Goal: Information Seeking & Learning: Find specific page/section

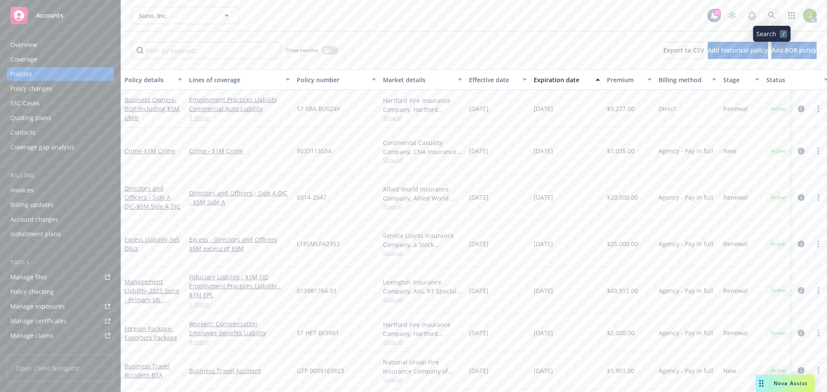
click at [773, 14] on icon at bounding box center [771, 15] width 7 height 7
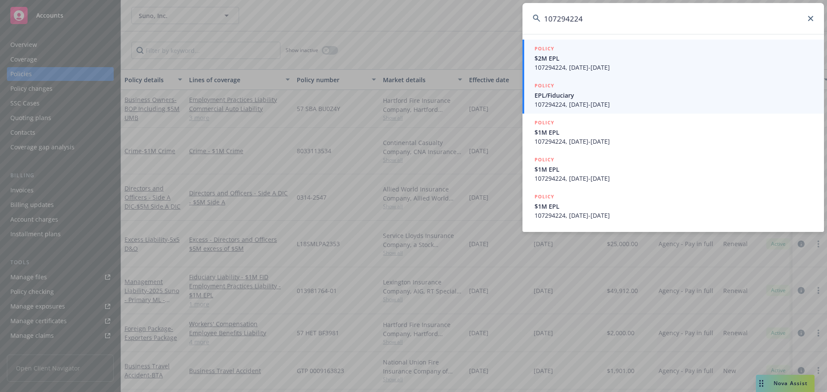
type input "107294224"
click at [592, 102] on span "107294224, 08/01/2024-08/01/2025" at bounding box center [673, 104] width 279 height 9
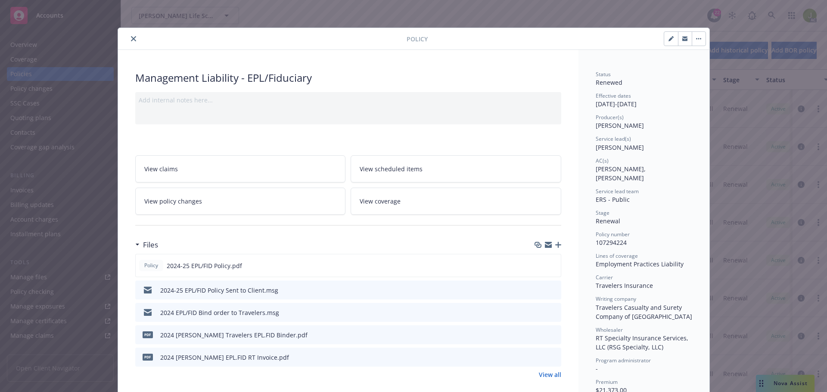
click at [551, 360] on icon "preview file" at bounding box center [553, 357] width 8 height 6
click at [132, 37] on icon "close" at bounding box center [133, 38] width 5 height 5
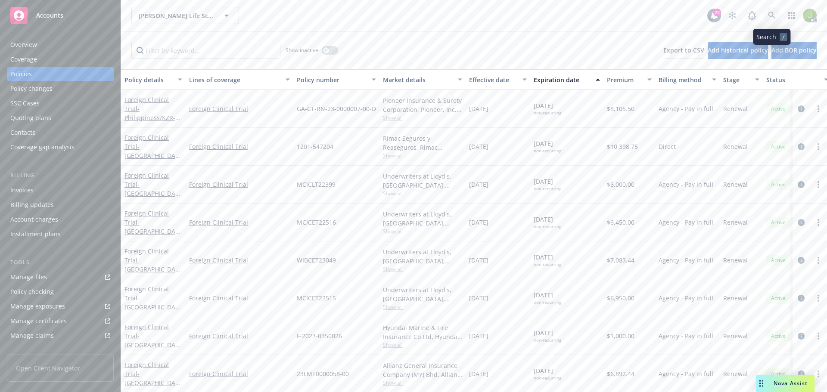
click at [772, 16] on icon at bounding box center [771, 15] width 7 height 7
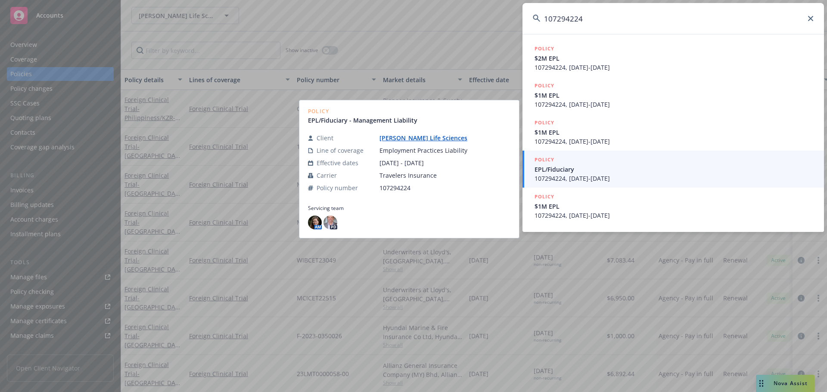
type input "107294224"
click at [643, 183] on span "107294224, 08/01/2024-08/01/2025" at bounding box center [673, 178] width 279 height 9
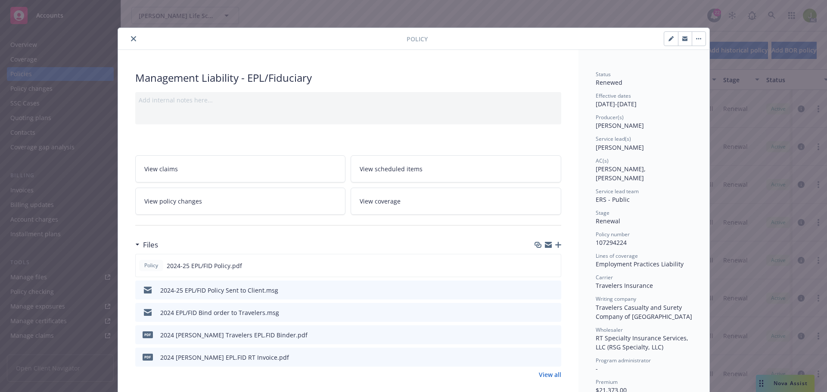
click at [131, 35] on button "close" at bounding box center [133, 39] width 10 height 10
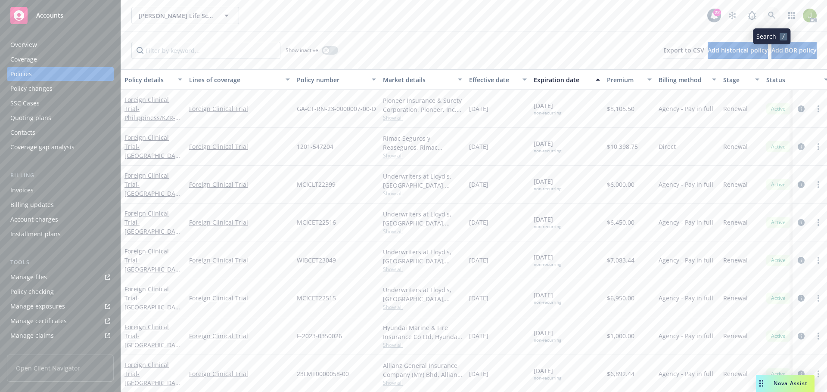
click at [769, 16] on icon at bounding box center [772, 16] width 8 height 8
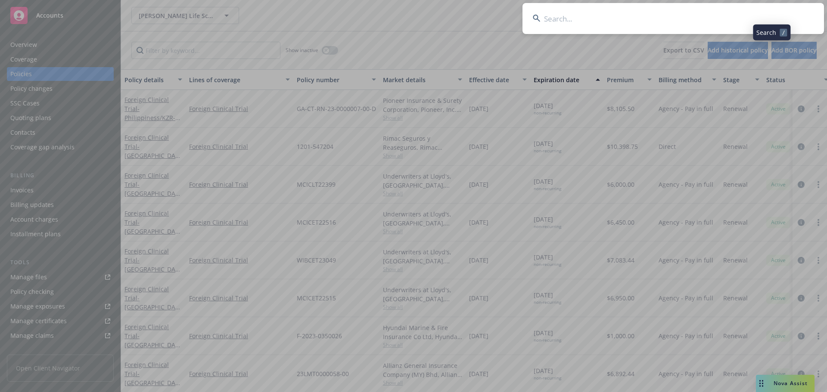
click at [700, 18] on input at bounding box center [672, 18] width 301 height 31
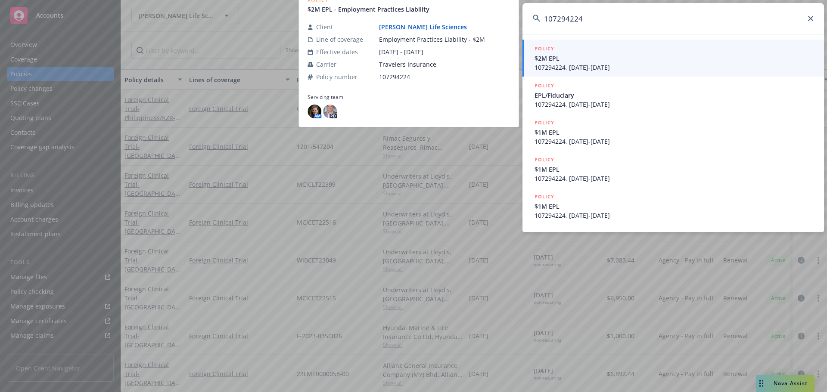
type input "107294224"
click at [671, 75] on link "POLICY $2M EPL 107294224, 08/01/2023-08/01/2024" at bounding box center [672, 58] width 301 height 37
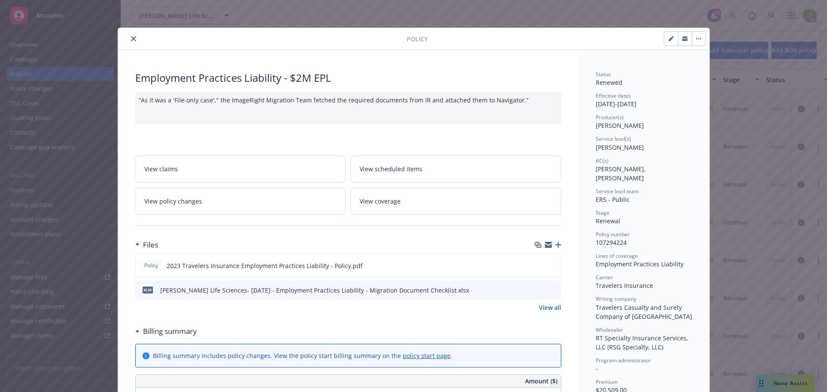
click at [133, 37] on button "close" at bounding box center [133, 39] width 10 height 10
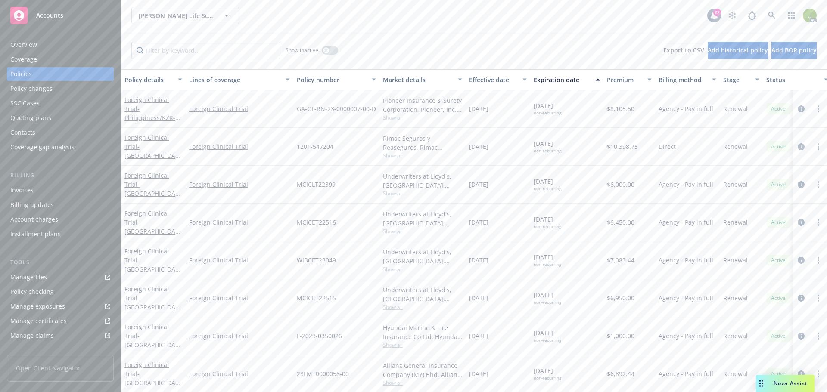
click at [57, 273] on link "Manage files" at bounding box center [60, 277] width 107 height 14
click at [771, 15] on icon at bounding box center [772, 16] width 8 height 8
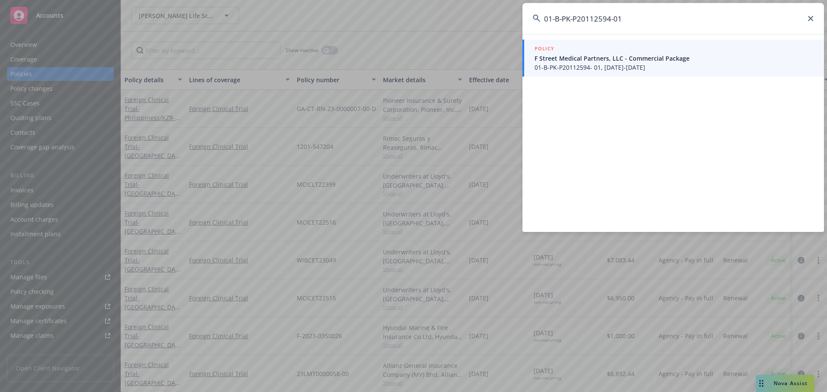
type input "01-B-PK-P20112594-01"
click at [630, 61] on span "F Street Medical Partners, LLC - Commercial Package" at bounding box center [673, 58] width 279 height 9
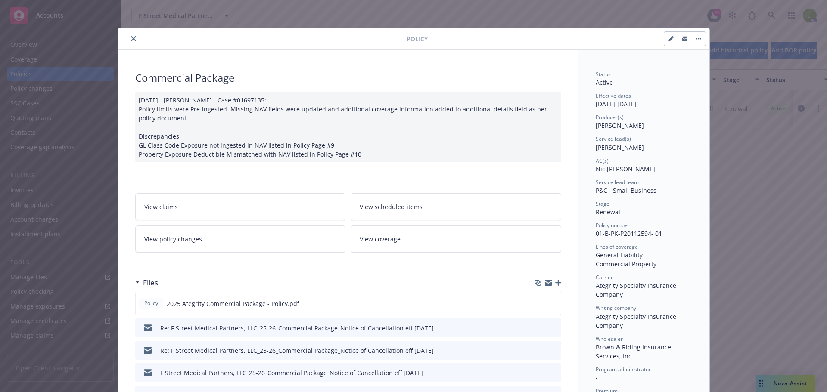
click at [131, 36] on icon "close" at bounding box center [133, 38] width 5 height 5
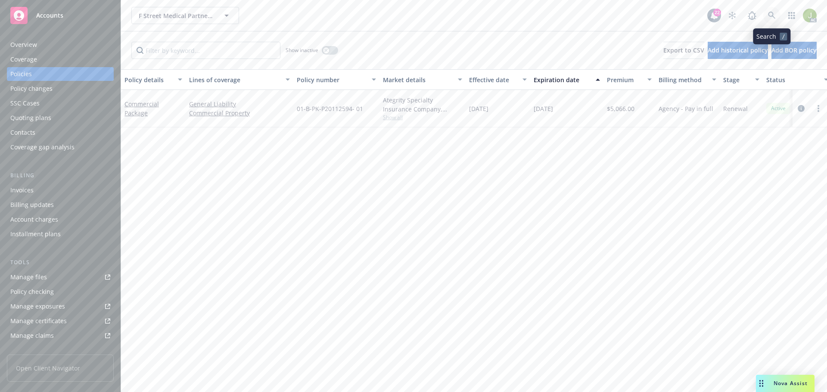
click at [769, 12] on icon at bounding box center [772, 16] width 8 height 8
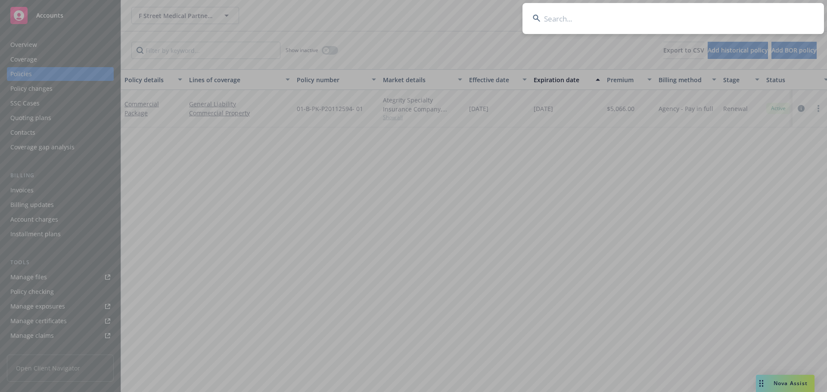
click at [699, 20] on input at bounding box center [672, 18] width 301 height 31
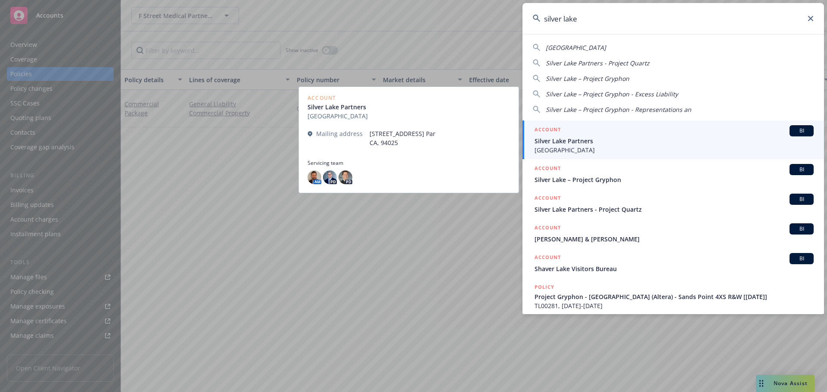
type input "silver lake"
click at [594, 152] on span "Silver Lake" at bounding box center [673, 150] width 279 height 9
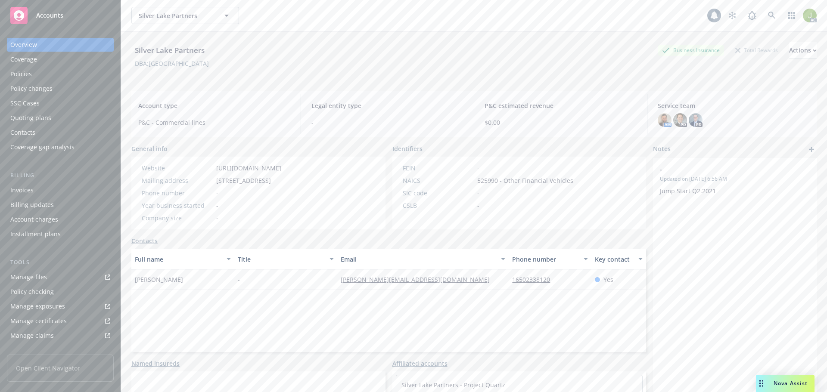
click at [59, 186] on div "Invoices" at bounding box center [60, 190] width 100 height 14
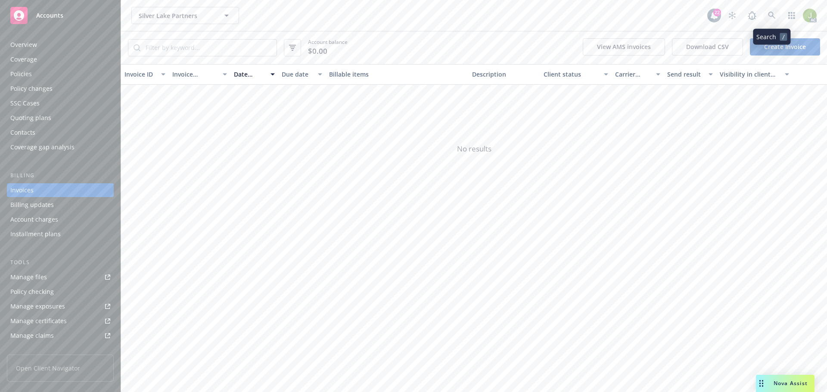
click at [772, 19] on link at bounding box center [771, 15] width 17 height 17
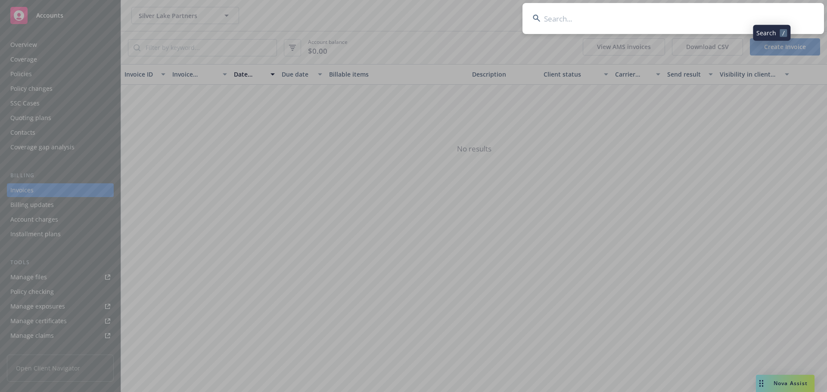
click at [728, 29] on input at bounding box center [672, 18] width 301 height 31
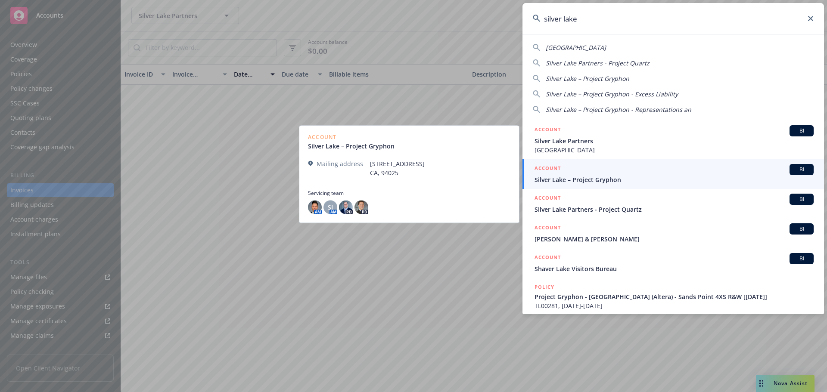
type input "silver lake"
click at [654, 182] on span "Silver Lake – Project Gryphon" at bounding box center [673, 179] width 279 height 9
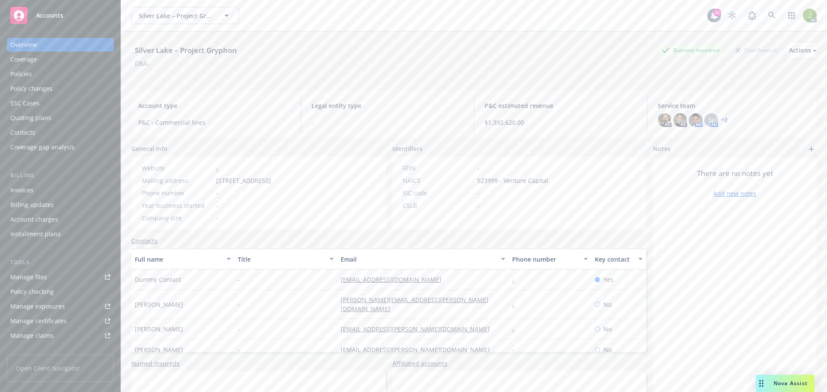
click at [74, 186] on div "Invoices" at bounding box center [60, 190] width 100 height 14
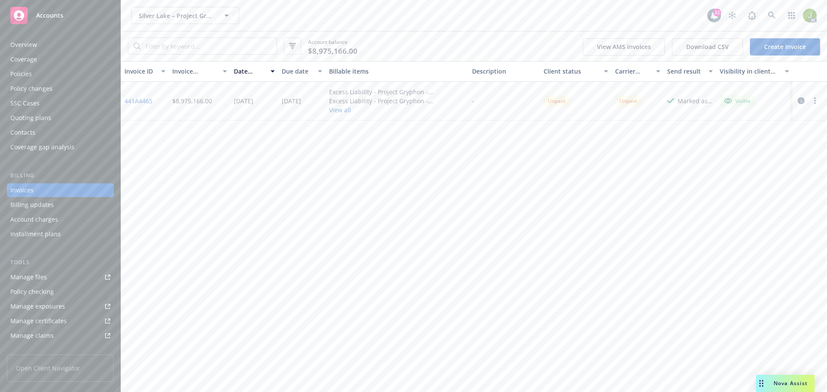
click at [138, 102] on link "441A4465" at bounding box center [138, 100] width 28 height 9
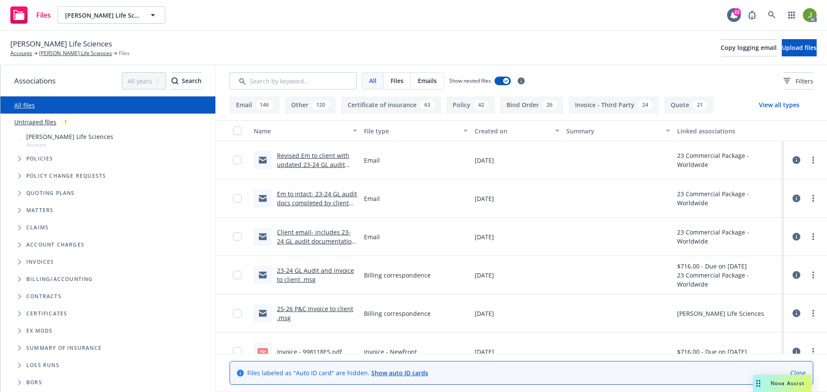
click at [594, 111] on button "Invoice - Third Party 24" at bounding box center [613, 104] width 90 height 17
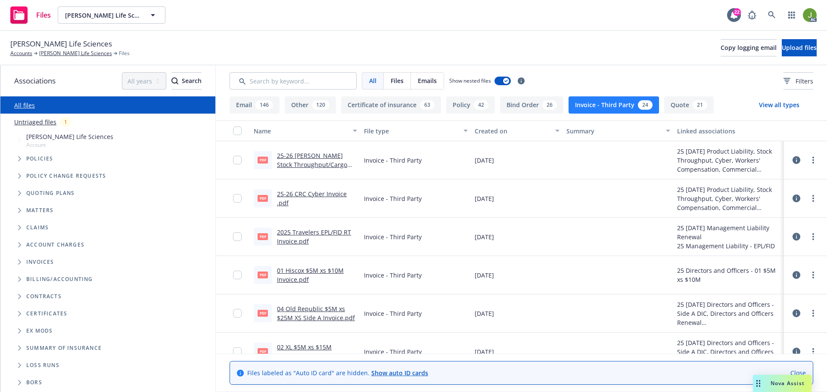
drag, startPoint x: 322, startPoint y: 196, endPoint x: 316, endPoint y: 196, distance: 5.6
click at [316, 196] on link "25-26 CRC Cyber Invoice .pdf" at bounding box center [312, 198] width 70 height 17
click at [294, 232] on link "2025 Travelers EPL/FID RT Invoice.pdf" at bounding box center [314, 236] width 74 height 17
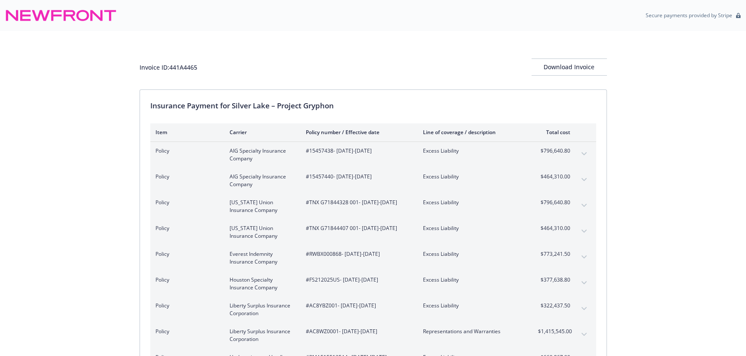
click at [581, 155] on button "expand content" at bounding box center [584, 154] width 14 height 14
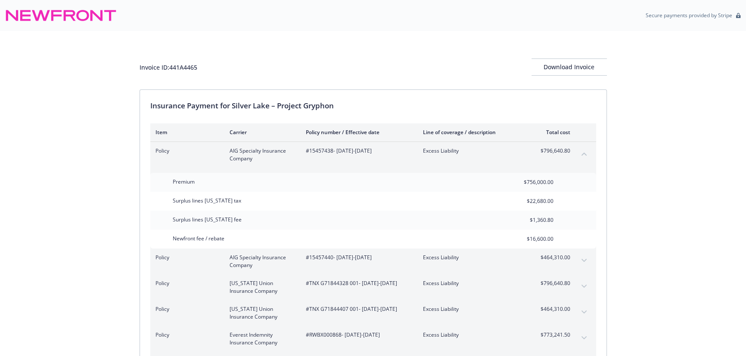
click at [581, 155] on button "collapse content" at bounding box center [584, 154] width 14 height 14
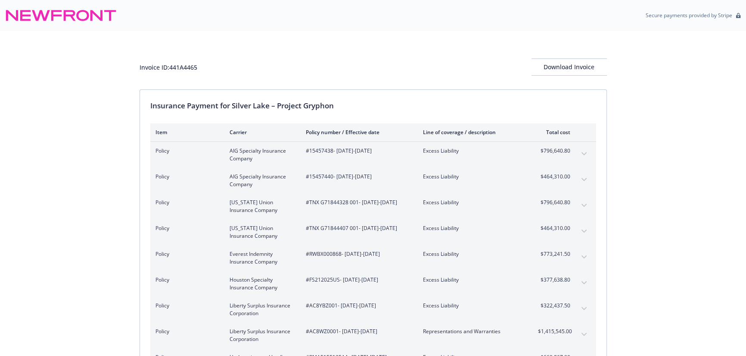
click at [586, 178] on icon "expand content" at bounding box center [583, 179] width 5 height 3
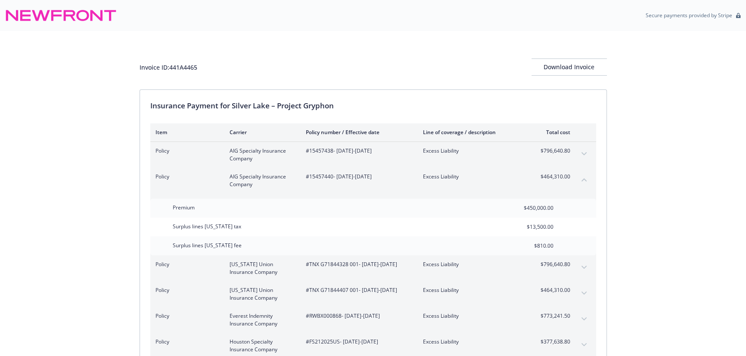
click at [586, 178] on icon "collapse content" at bounding box center [583, 179] width 5 height 3
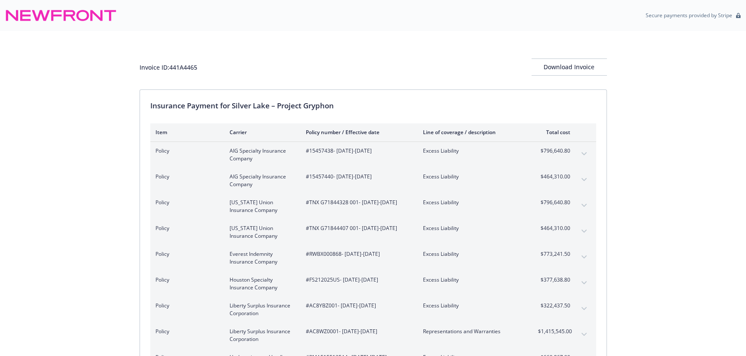
click at [581, 214] on div "Policy Illinois Union Insurance Company #TNX G71844328 001 - 04/14/2025-04/14/2…" at bounding box center [373, 207] width 446 height 26
click at [581, 207] on button "expand content" at bounding box center [584, 206] width 14 height 14
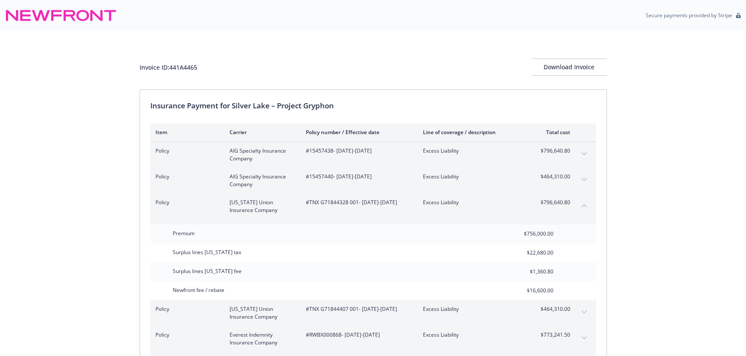
click at [581, 207] on button "collapse content" at bounding box center [584, 206] width 14 height 14
